Goal: Communication & Community: Answer question/provide support

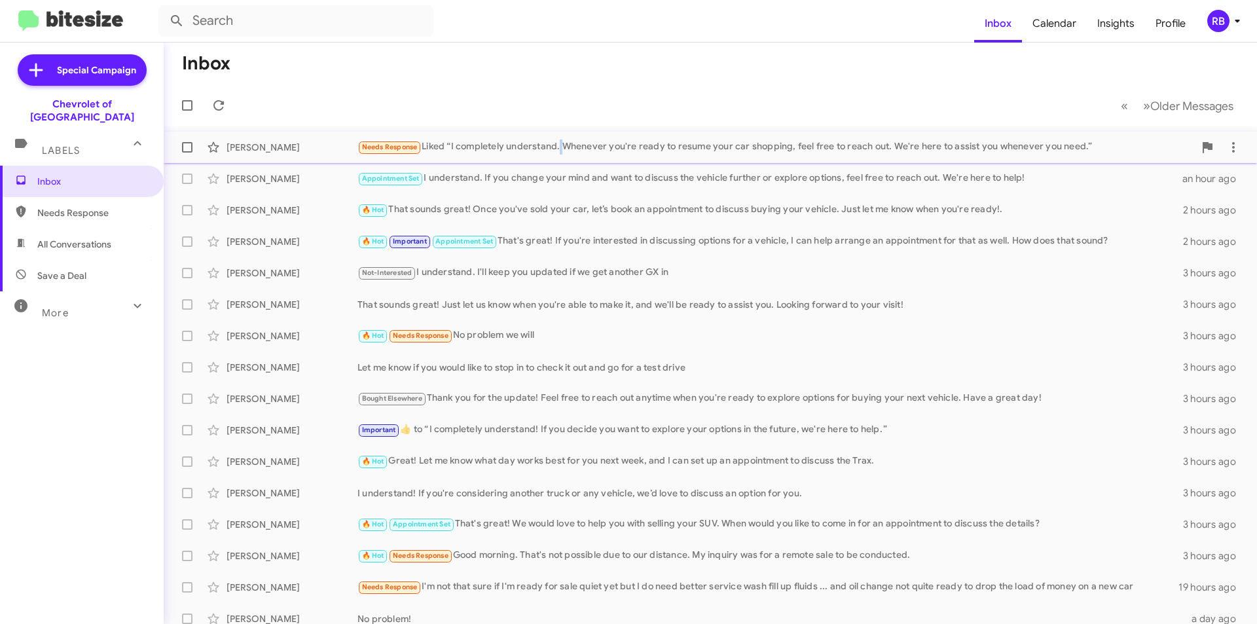
click at [562, 137] on div "Jennifer Adams Needs Response Liked “I completely understand. Whenever you're r…" at bounding box center [710, 147] width 1073 height 26
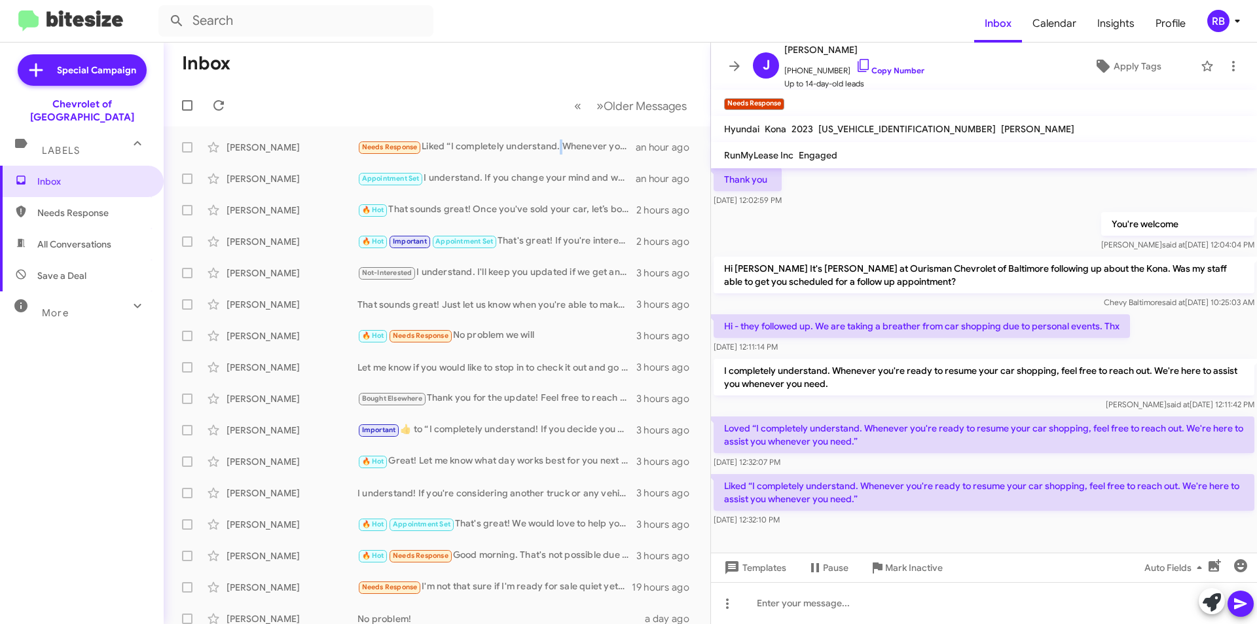
scroll to position [172, 0]
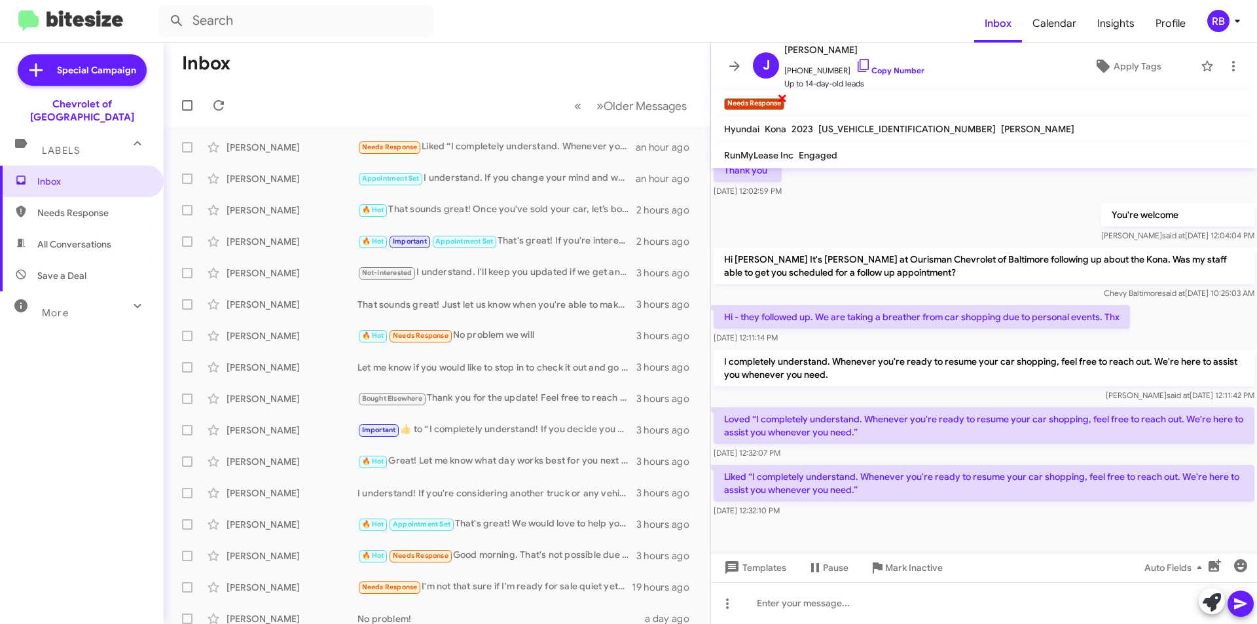
click at [782, 99] on span "×" at bounding box center [782, 98] width 10 height 16
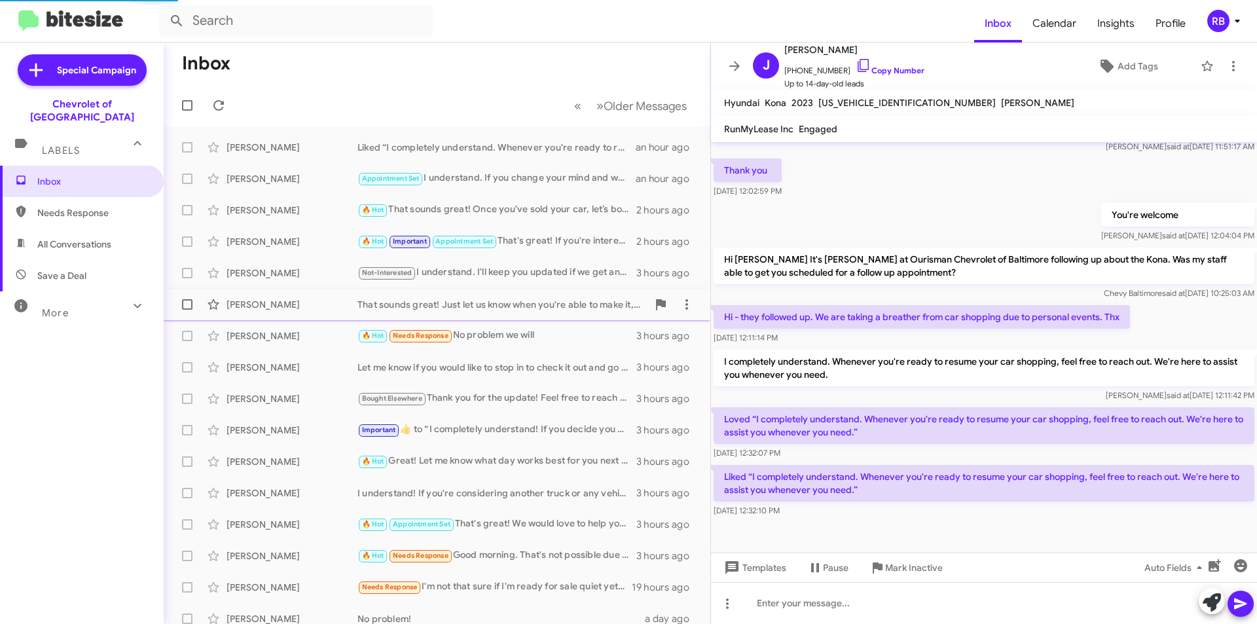
scroll to position [146, 0]
click at [500, 335] on div "🔥 Hot Needs Response No problem we will" at bounding box center [503, 335] width 290 height 15
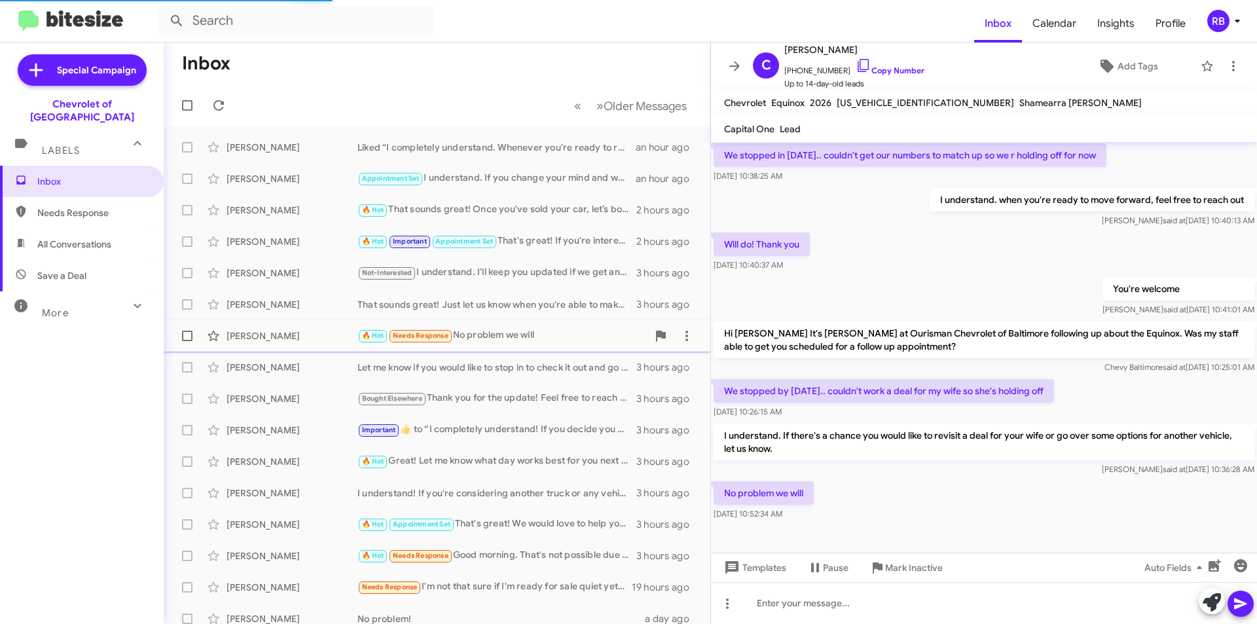
scroll to position [85, 0]
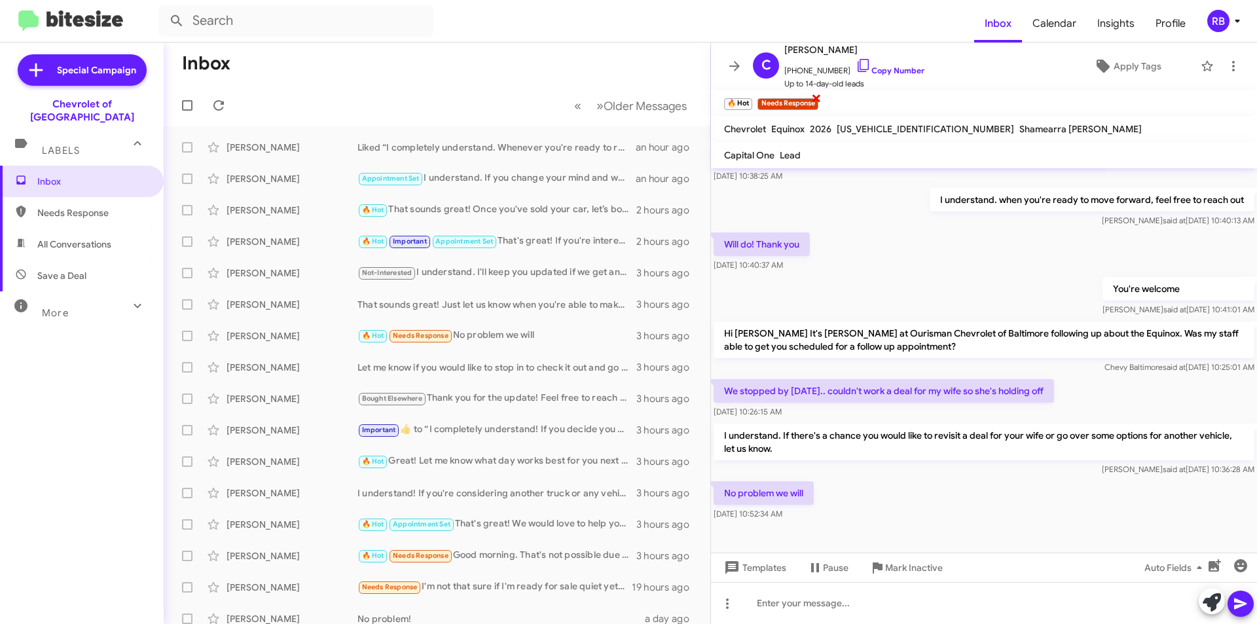
click at [817, 99] on span "×" at bounding box center [816, 98] width 10 height 16
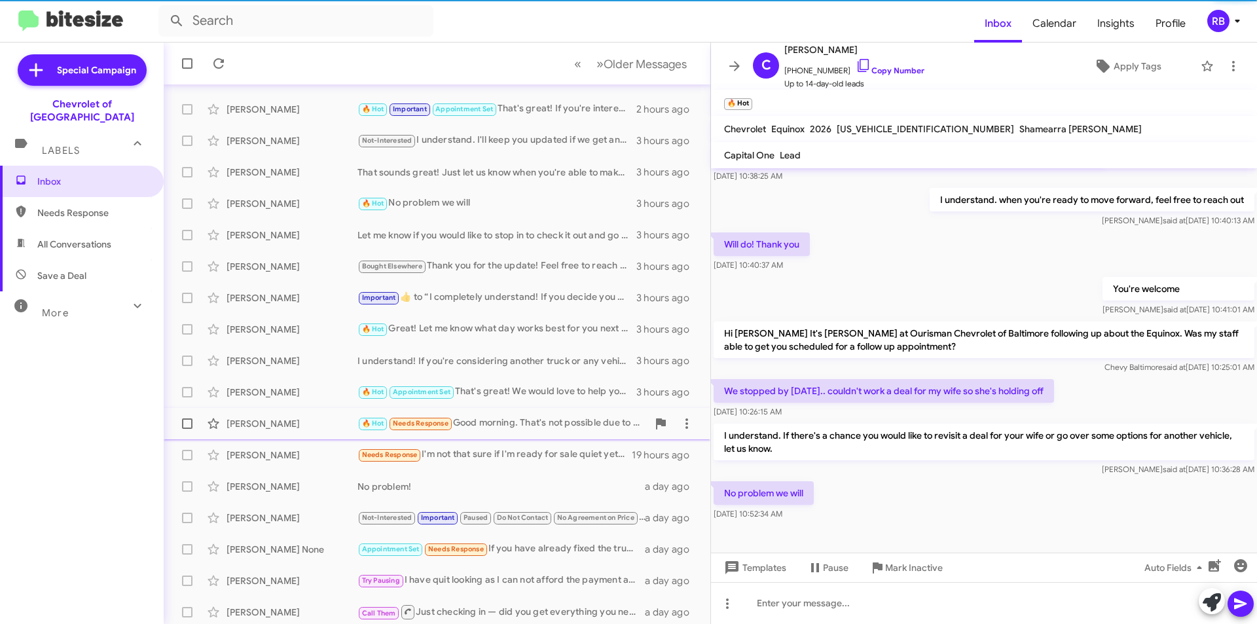
scroll to position [136, 0]
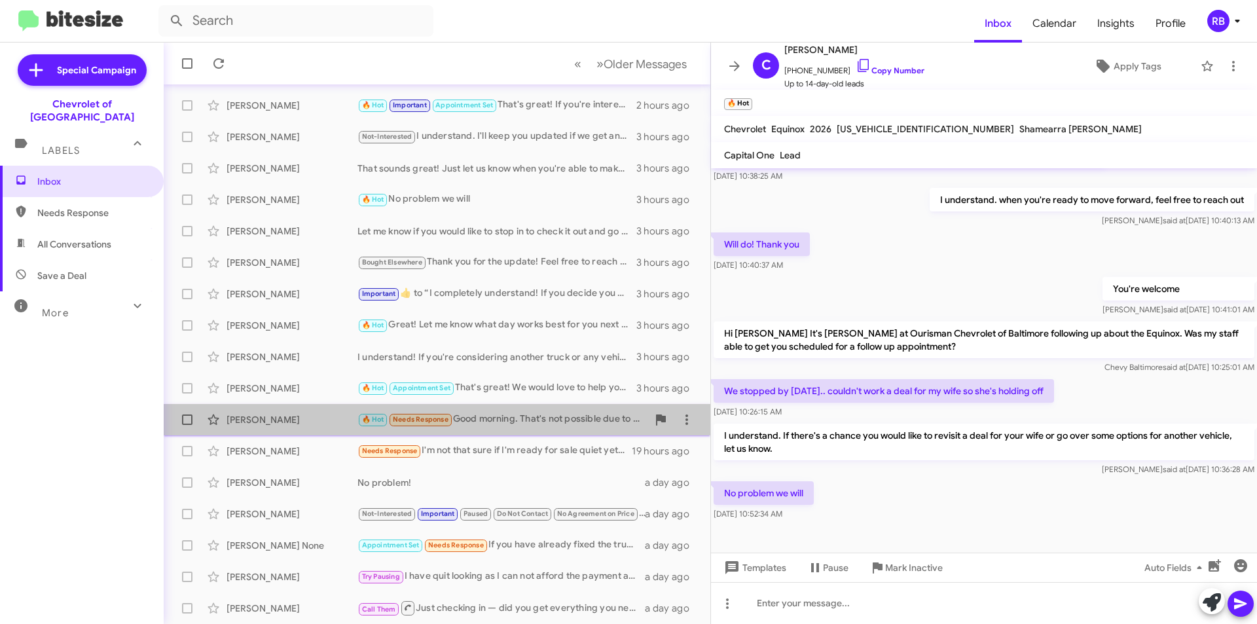
click at [518, 421] on div "🔥 Hot Needs Response Good morning. That's not possible due to our distance. My …" at bounding box center [503, 419] width 290 height 15
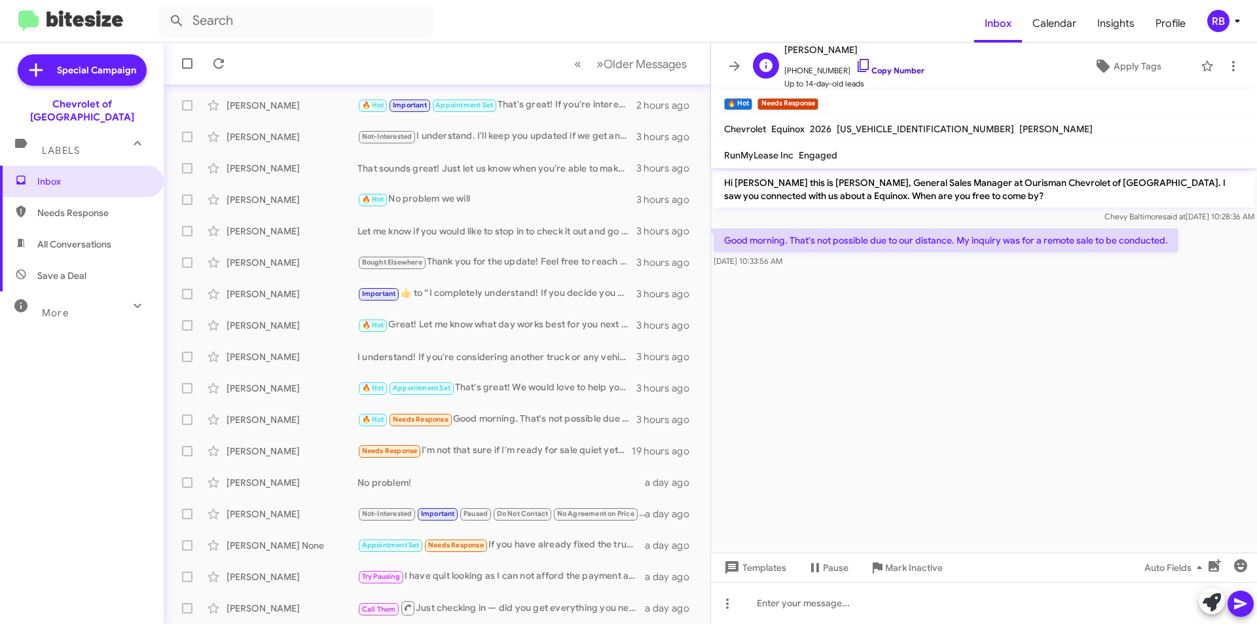
click at [898, 68] on link "Copy Number" at bounding box center [890, 70] width 69 height 10
click at [792, 609] on div at bounding box center [984, 603] width 546 height 42
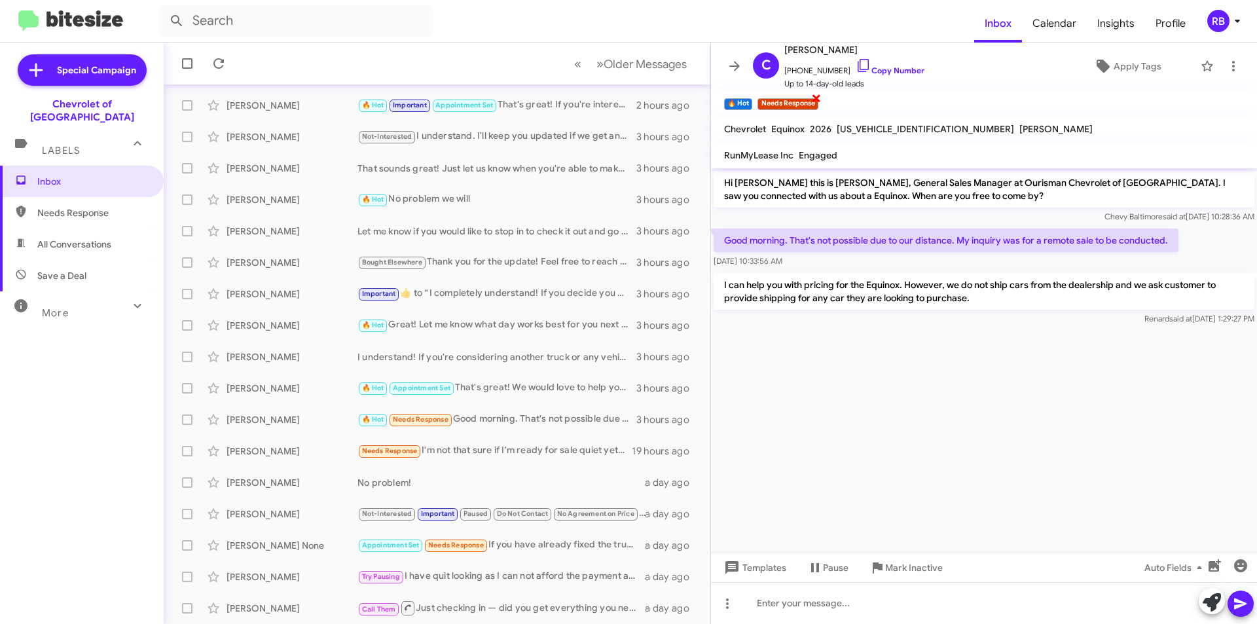
click at [819, 100] on span "×" at bounding box center [816, 98] width 10 height 16
click at [813, 98] on span "×" at bounding box center [816, 98] width 10 height 16
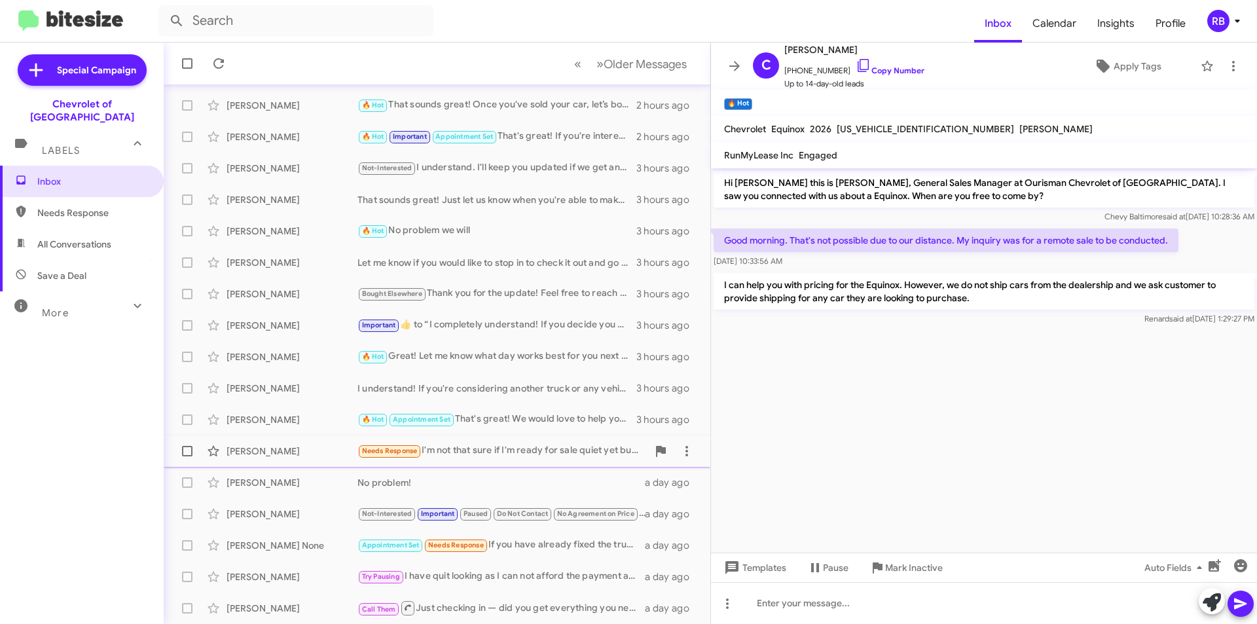
click at [492, 450] on div "Needs Response I'm not that sure if I'm ready for sale quiet yet but I do need …" at bounding box center [503, 450] width 290 height 15
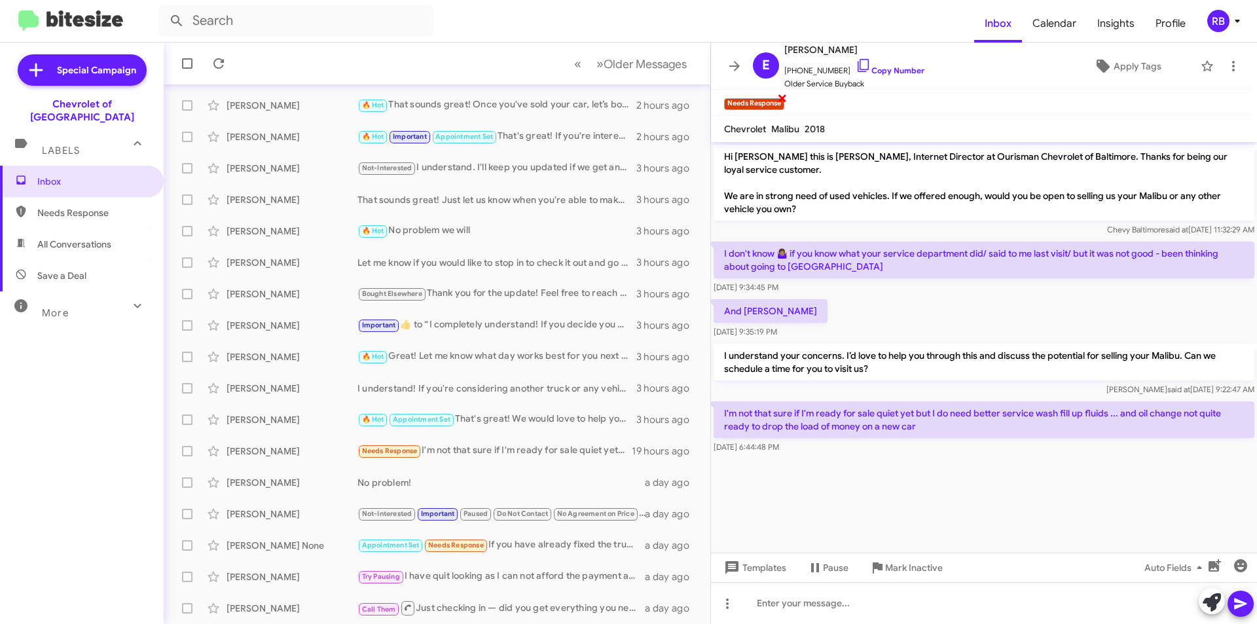
click at [783, 98] on span "×" at bounding box center [782, 98] width 10 height 16
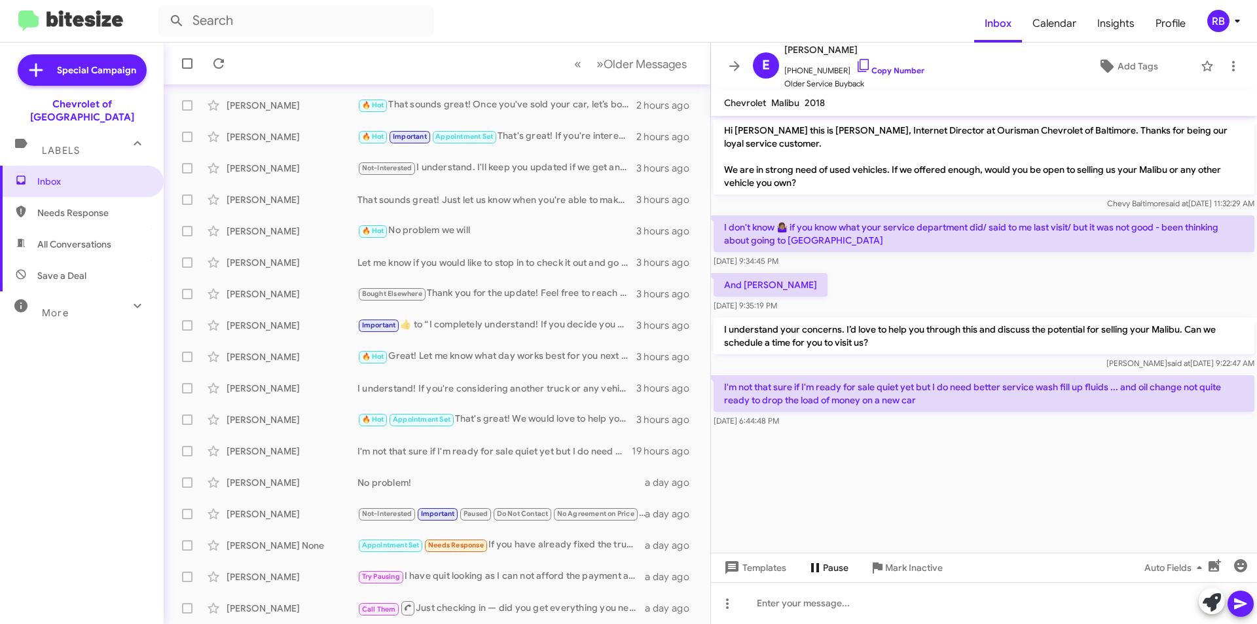
click at [834, 565] on span "Pause" at bounding box center [836, 568] width 26 height 24
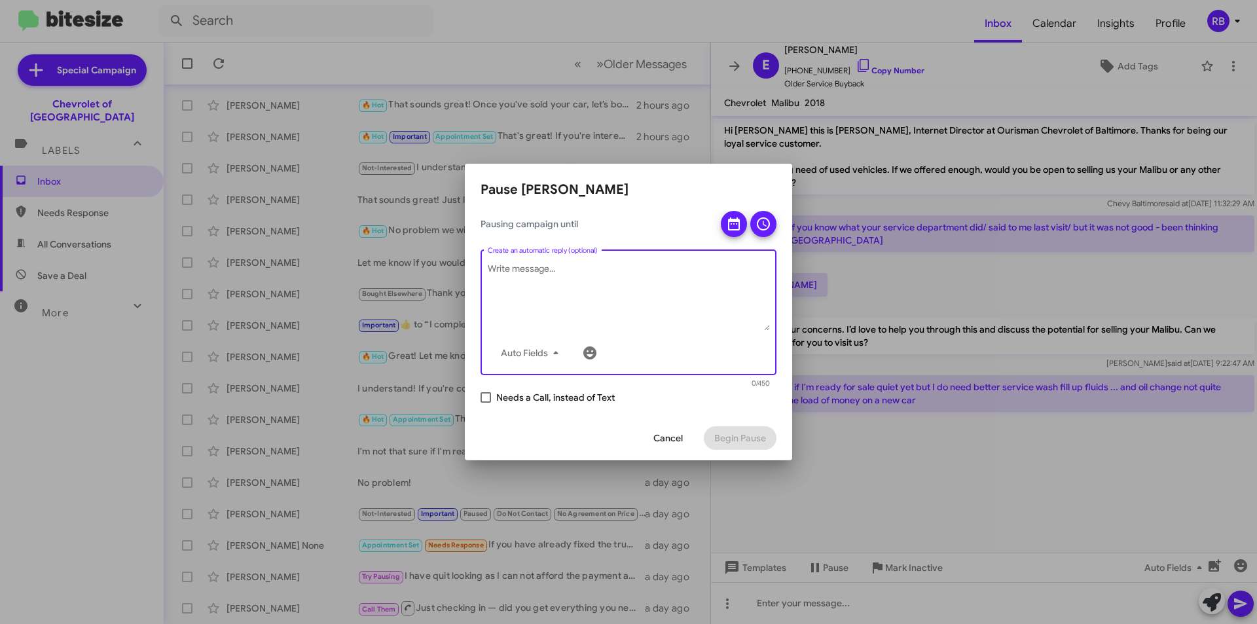
click at [570, 267] on textarea "Create an automatic reply (optional)" at bounding box center [629, 297] width 282 height 68
type textarea "They are not ready to buy"
click at [548, 432] on div "Cancel Begin Pause" at bounding box center [629, 438] width 296 height 45
click at [683, 437] on span "Cancel" at bounding box center [668, 438] width 29 height 24
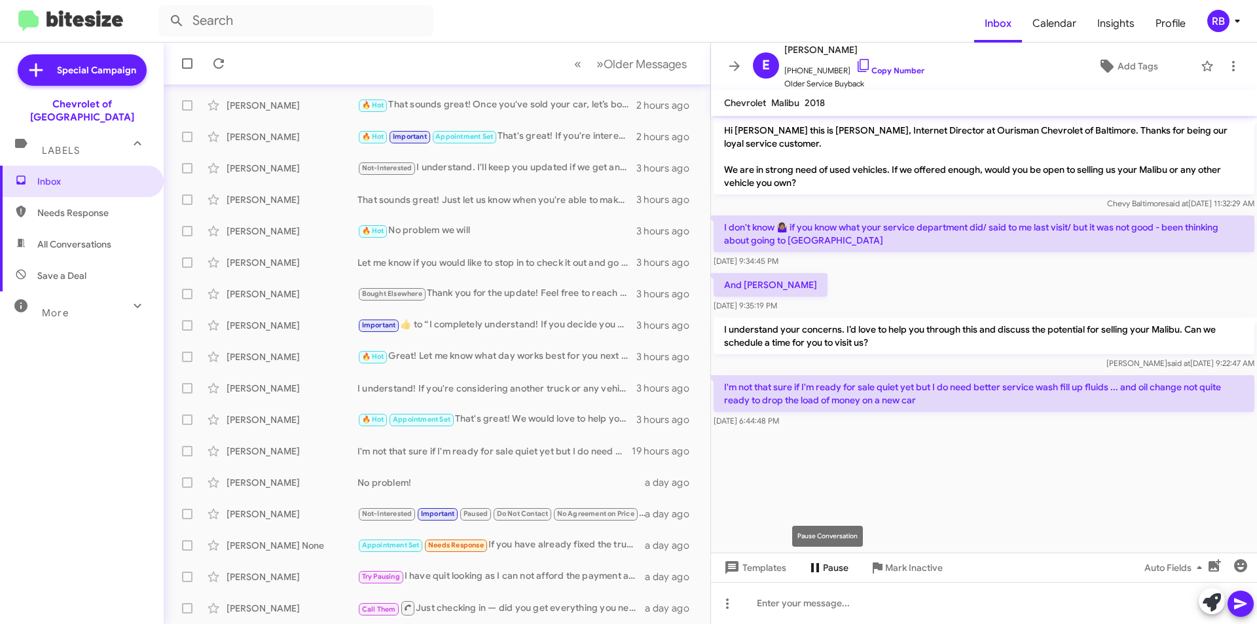
click at [828, 561] on span "Pause" at bounding box center [836, 568] width 26 height 24
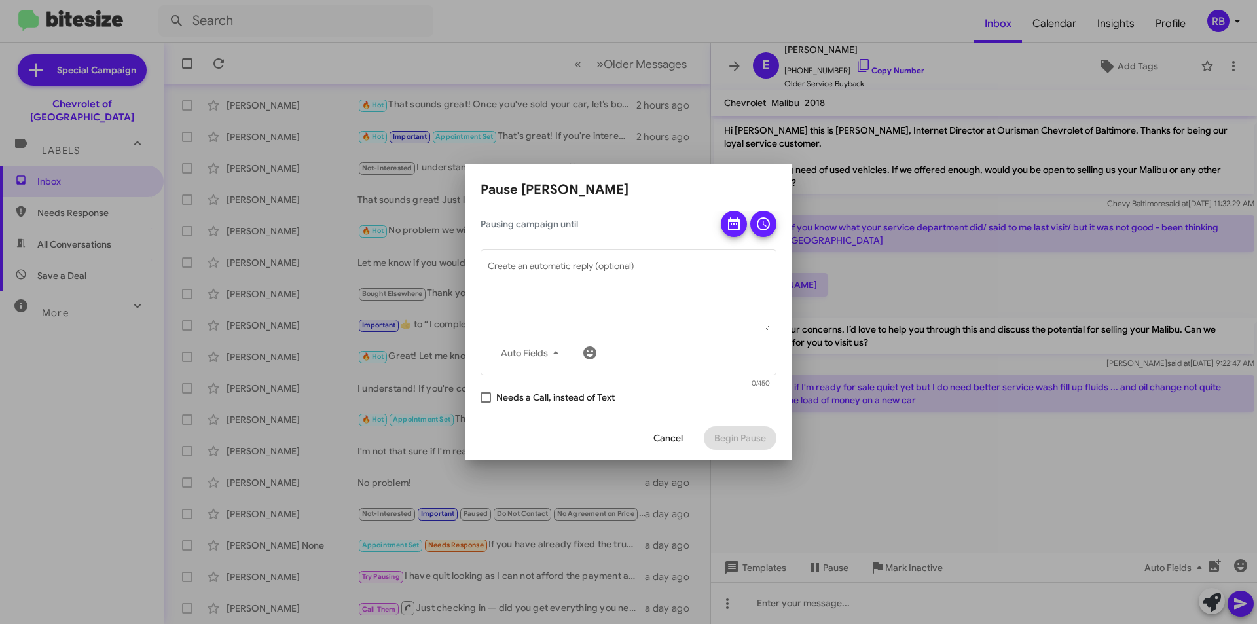
click at [669, 438] on span "Cancel" at bounding box center [668, 438] width 29 height 24
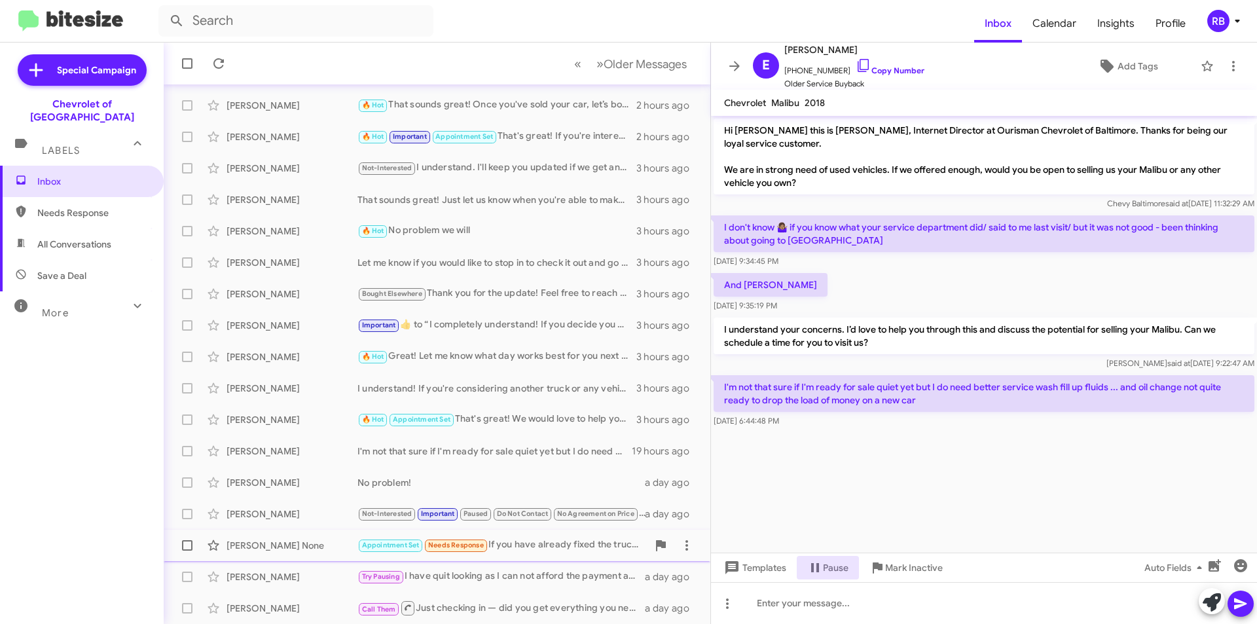
click at [558, 545] on div "Appointment Set Needs Response If you have already fixed the truck please let m…" at bounding box center [503, 545] width 290 height 15
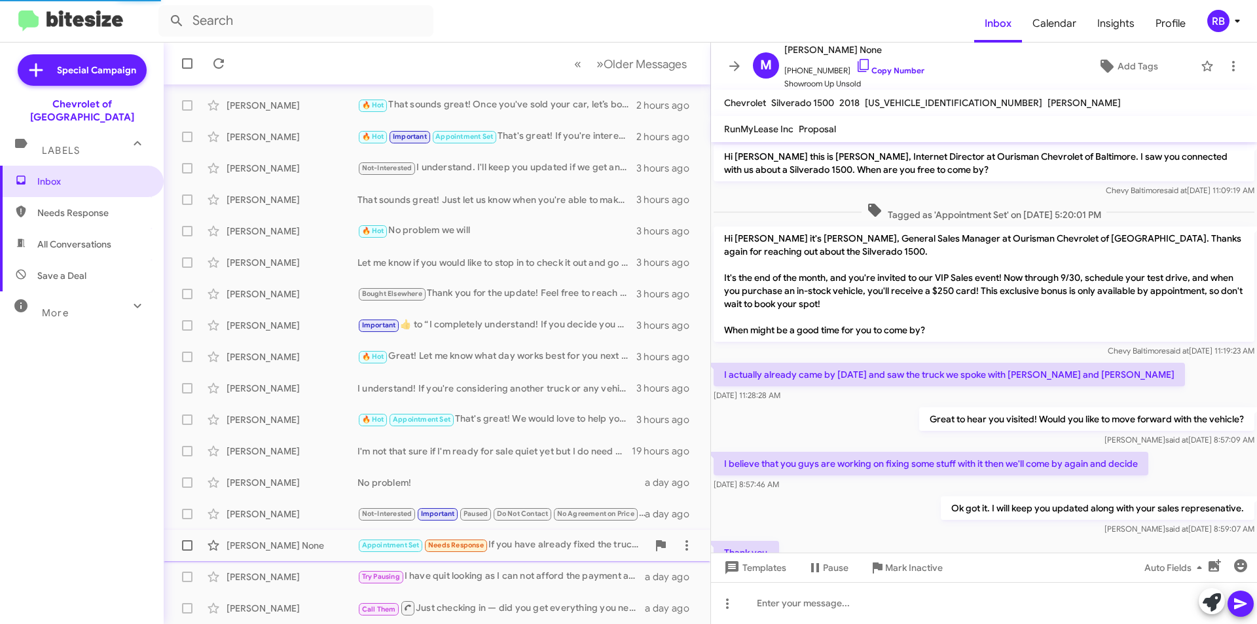
scroll to position [329, 0]
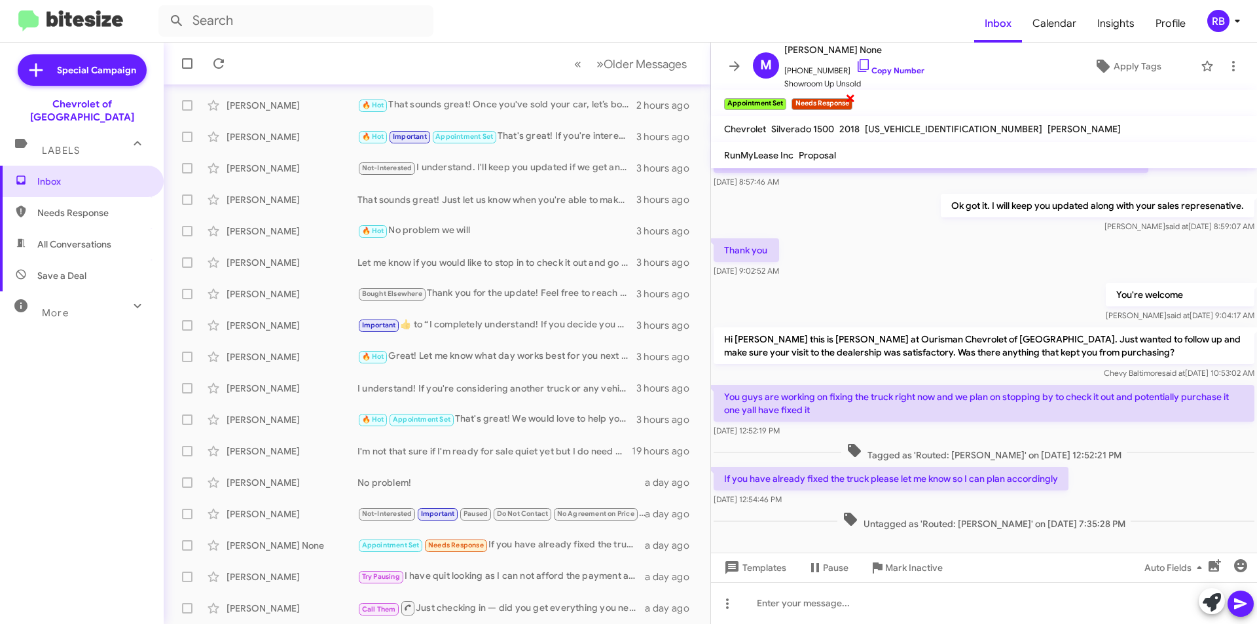
click at [849, 98] on span "×" at bounding box center [850, 98] width 10 height 16
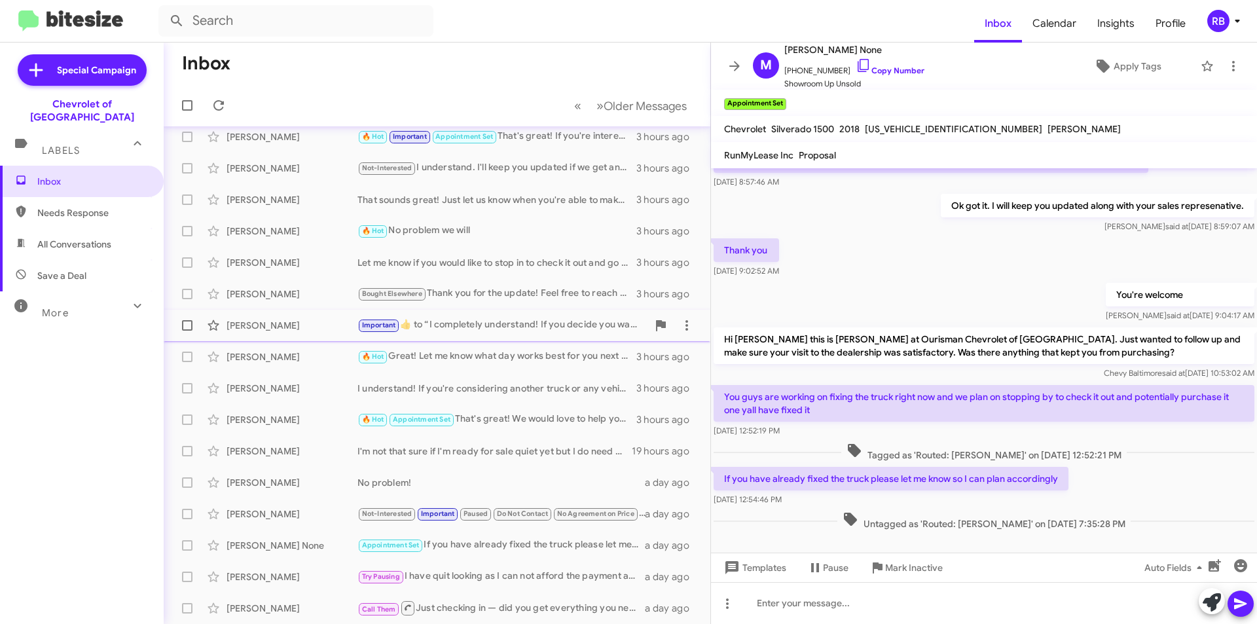
scroll to position [0, 0]
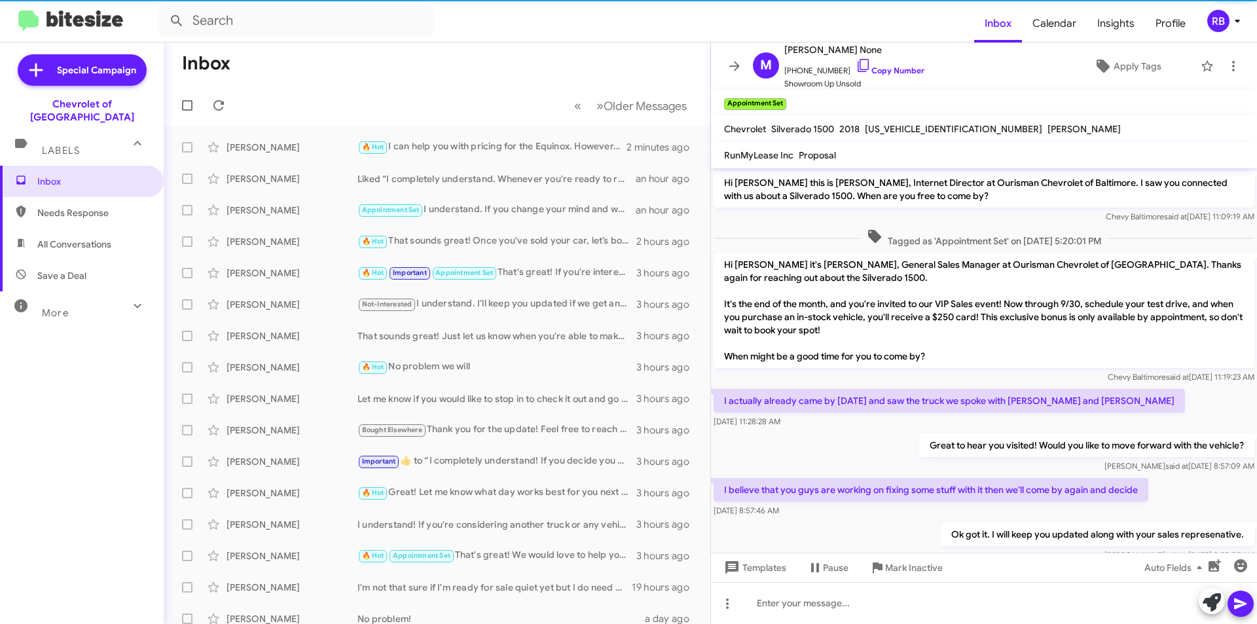
scroll to position [356, 0]
